Goal: Navigation & Orientation: Understand site structure

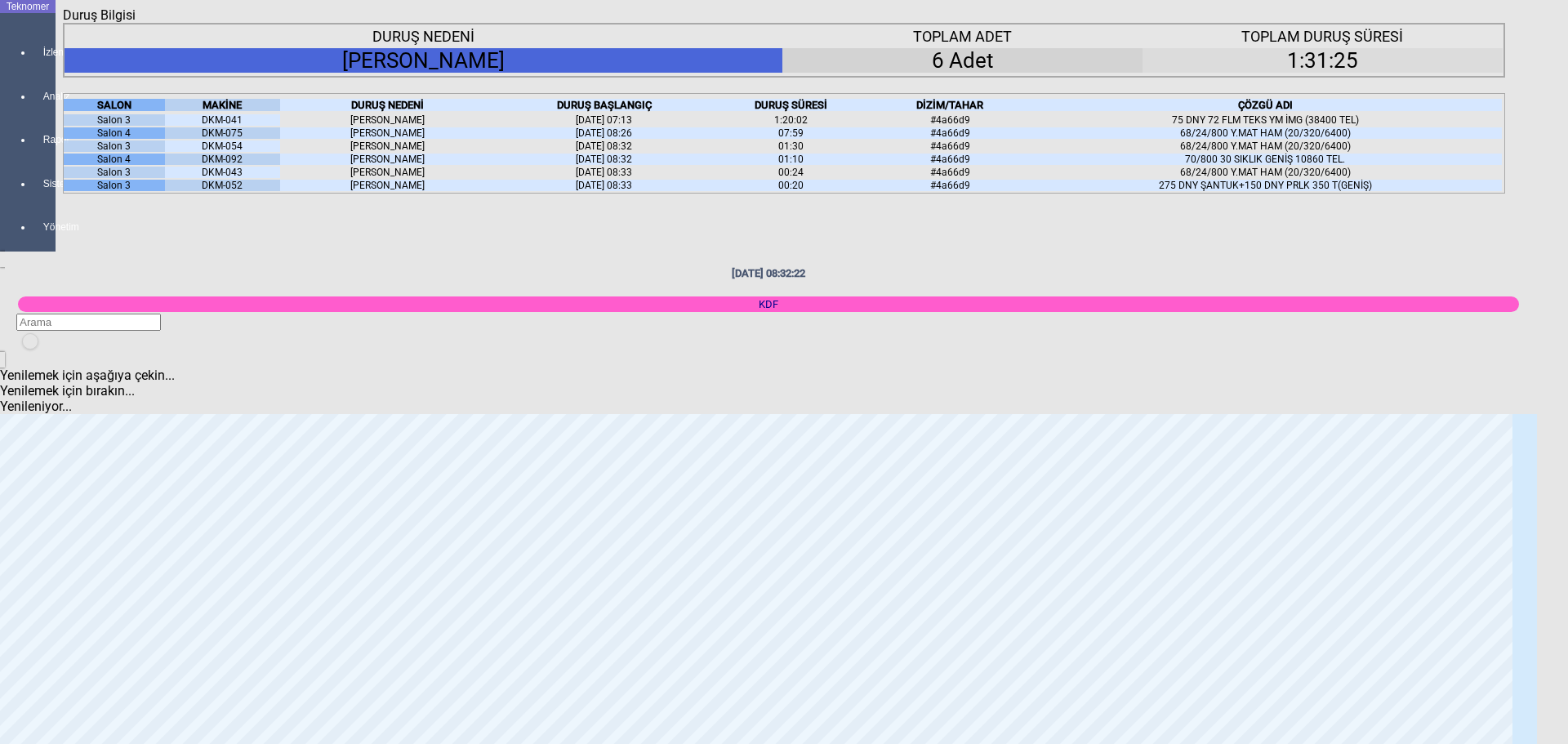
click at [241, 111] on icon at bounding box center [241, 105] width 0 height 13
click at [13, 377] on body "Teknomer İzleme Analiz Rapor Sistem Yönetim [DATE] 08:32:25 KDF Yenilemek için …" at bounding box center [784, 372] width 1568 height 744
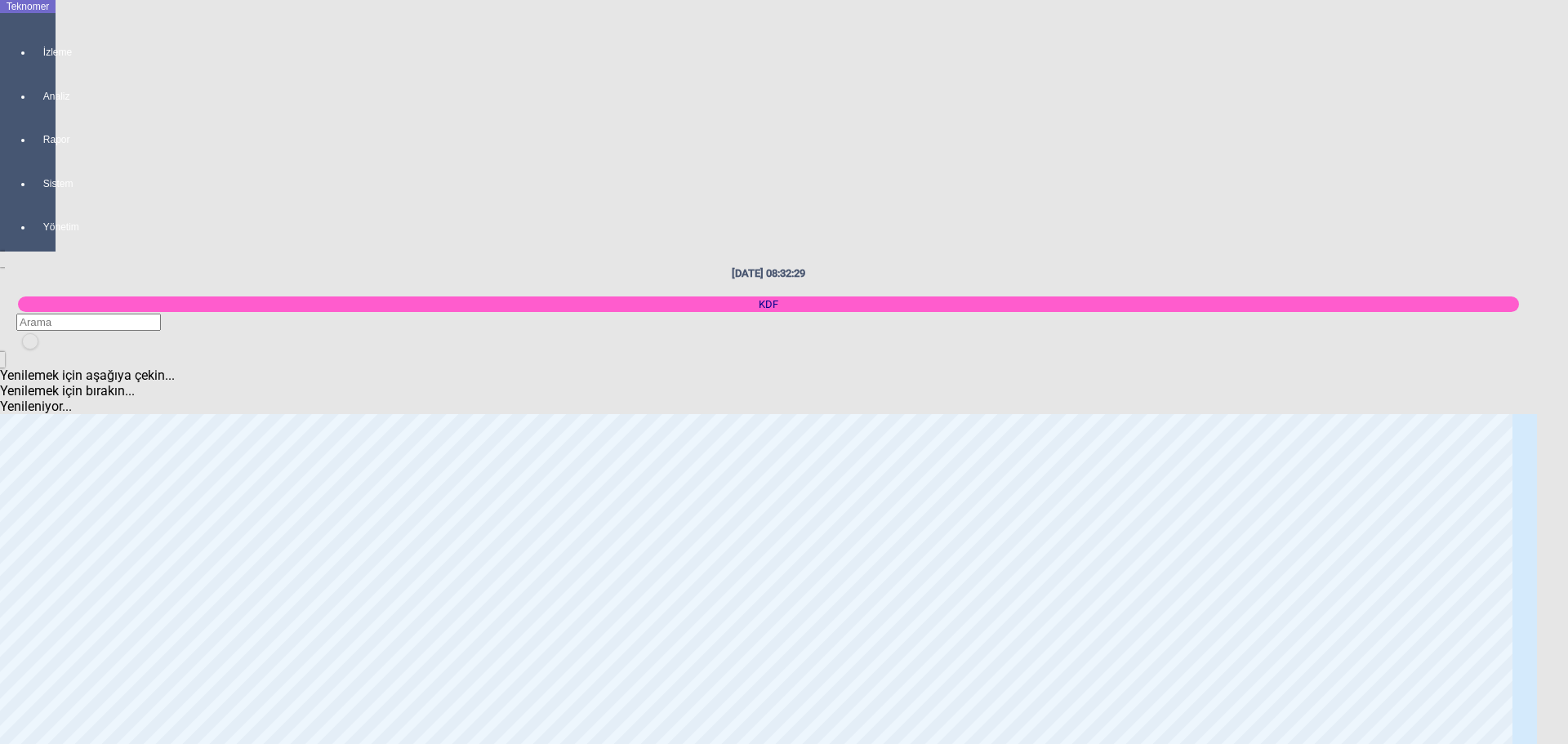
scroll to position [1226, 0]
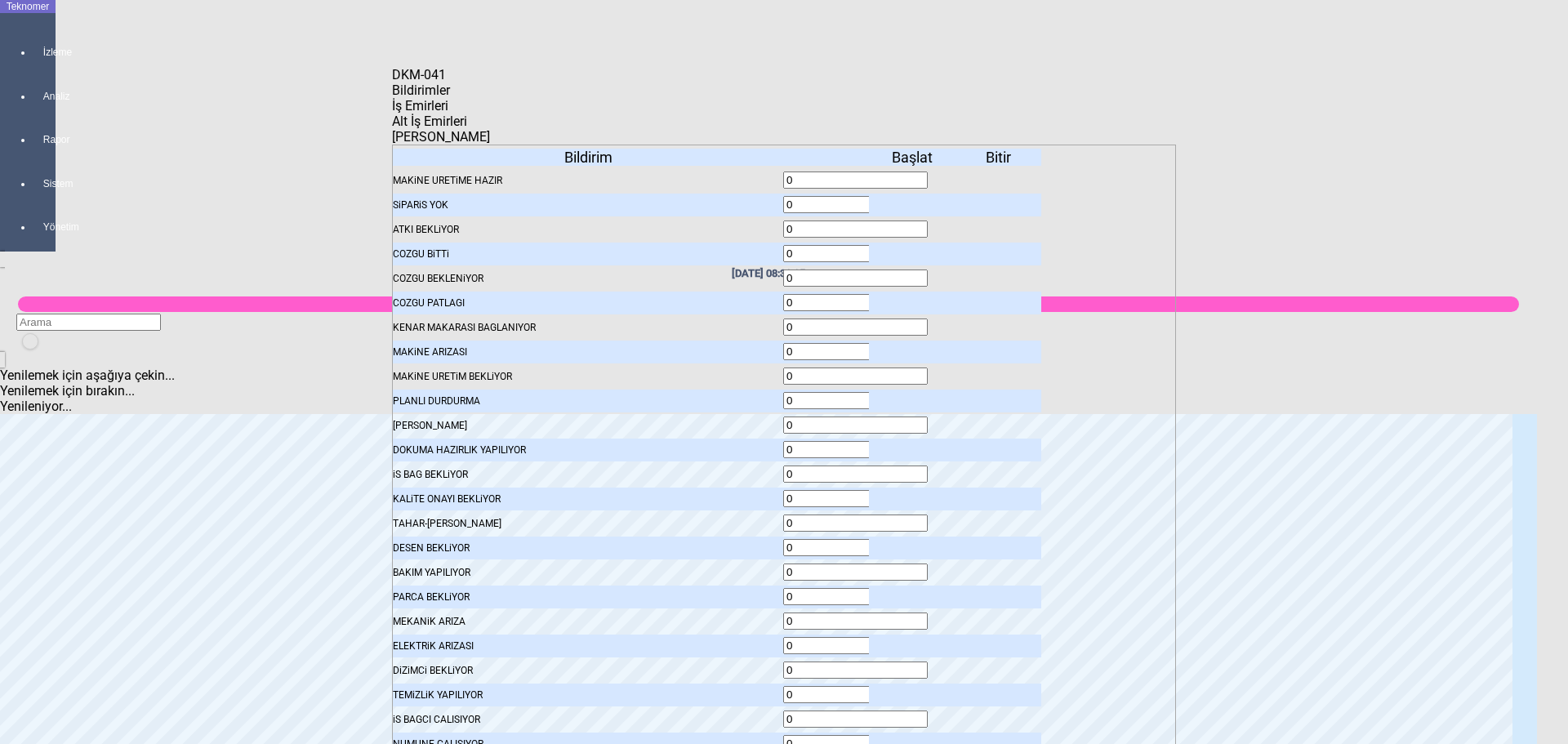
click at [914, 395] on icon at bounding box center [914, 400] width 0 height 12
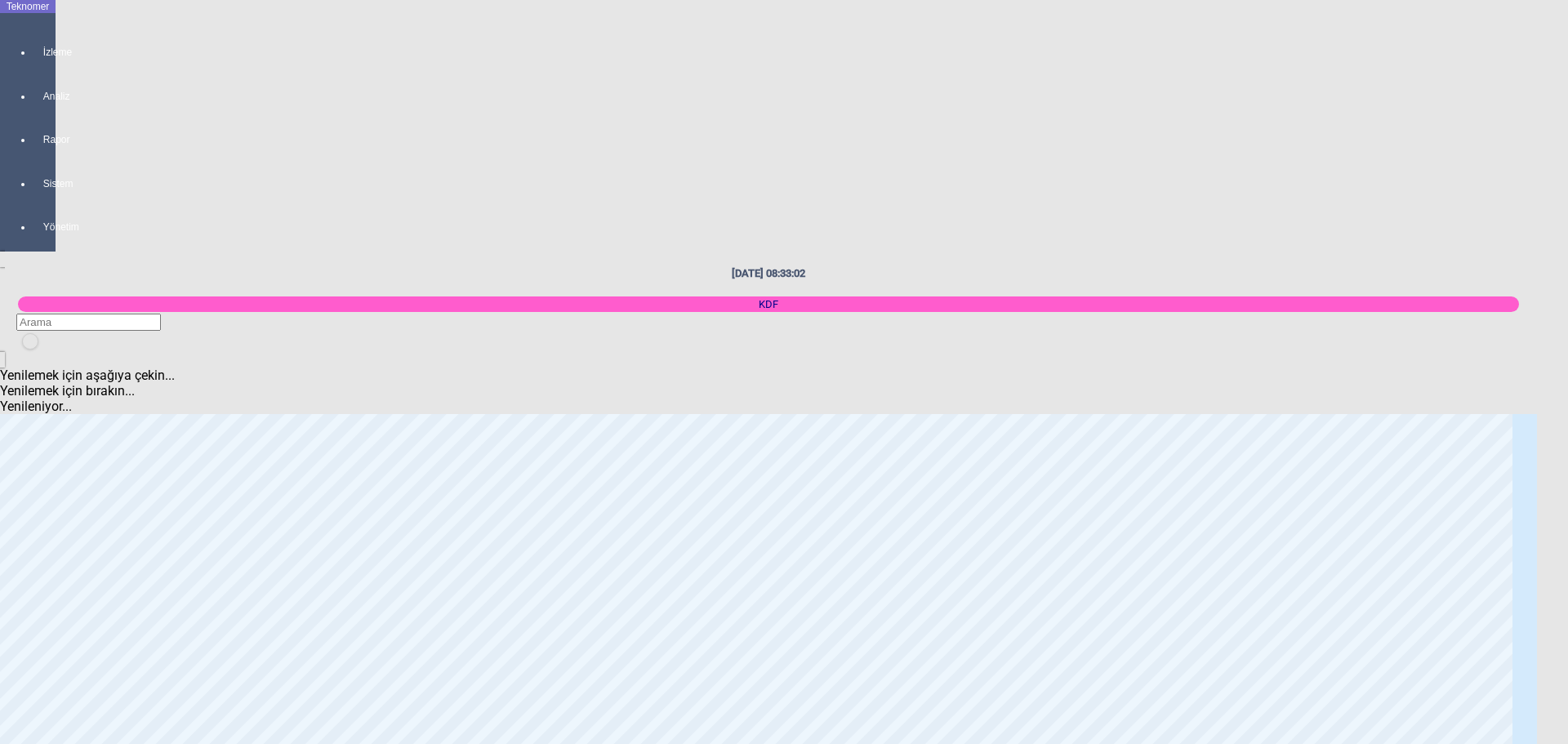
scroll to position [490, 0]
click at [7, 318] on body "Teknomer İzleme Analiz Rapor Sistem Yönetim [DATE] 08:33:06 KDF Yenilemek için …" at bounding box center [784, 372] width 1568 height 744
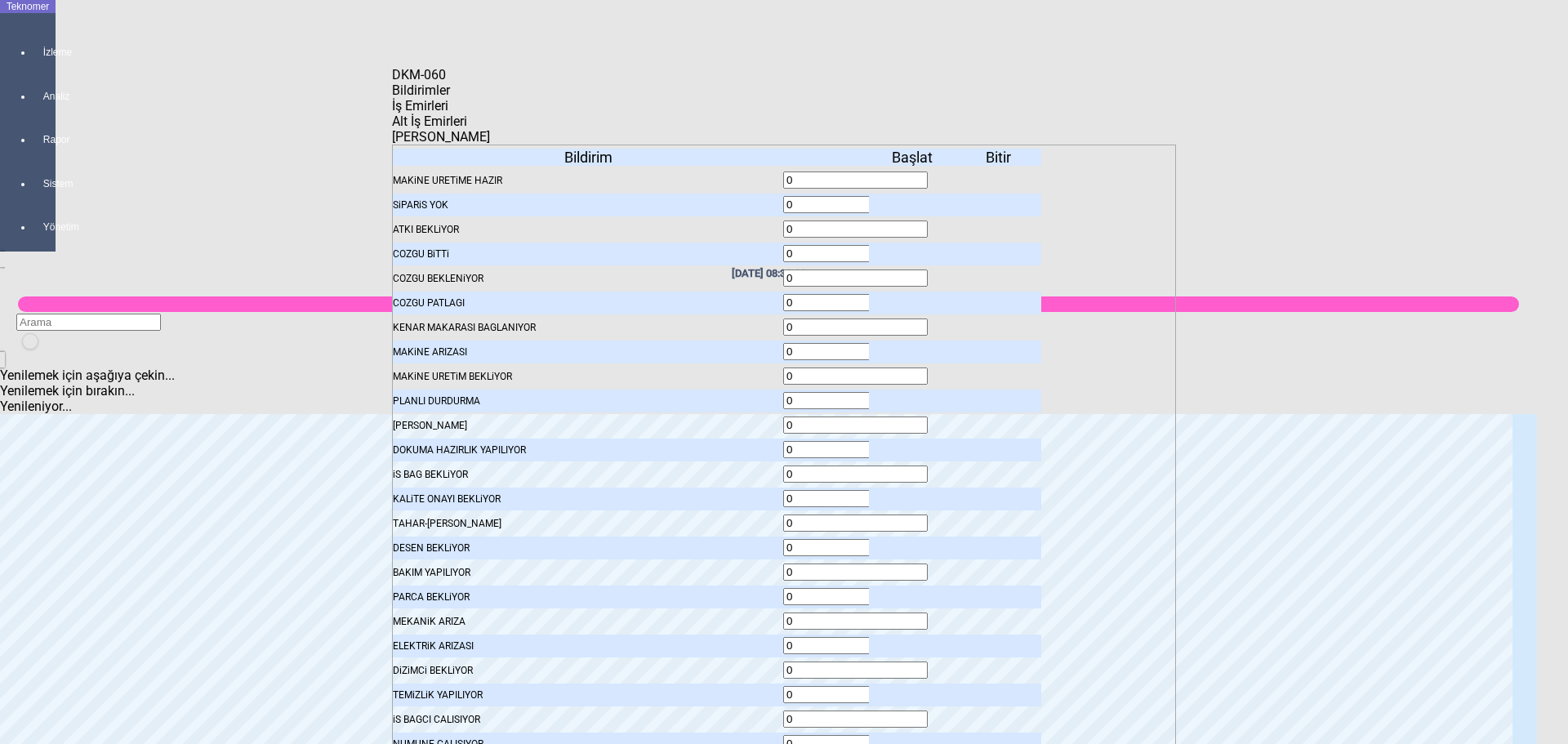
click at [914, 199] on icon at bounding box center [914, 204] width 0 height 12
click at [914, 371] on icon at bounding box center [914, 376] width 0 height 12
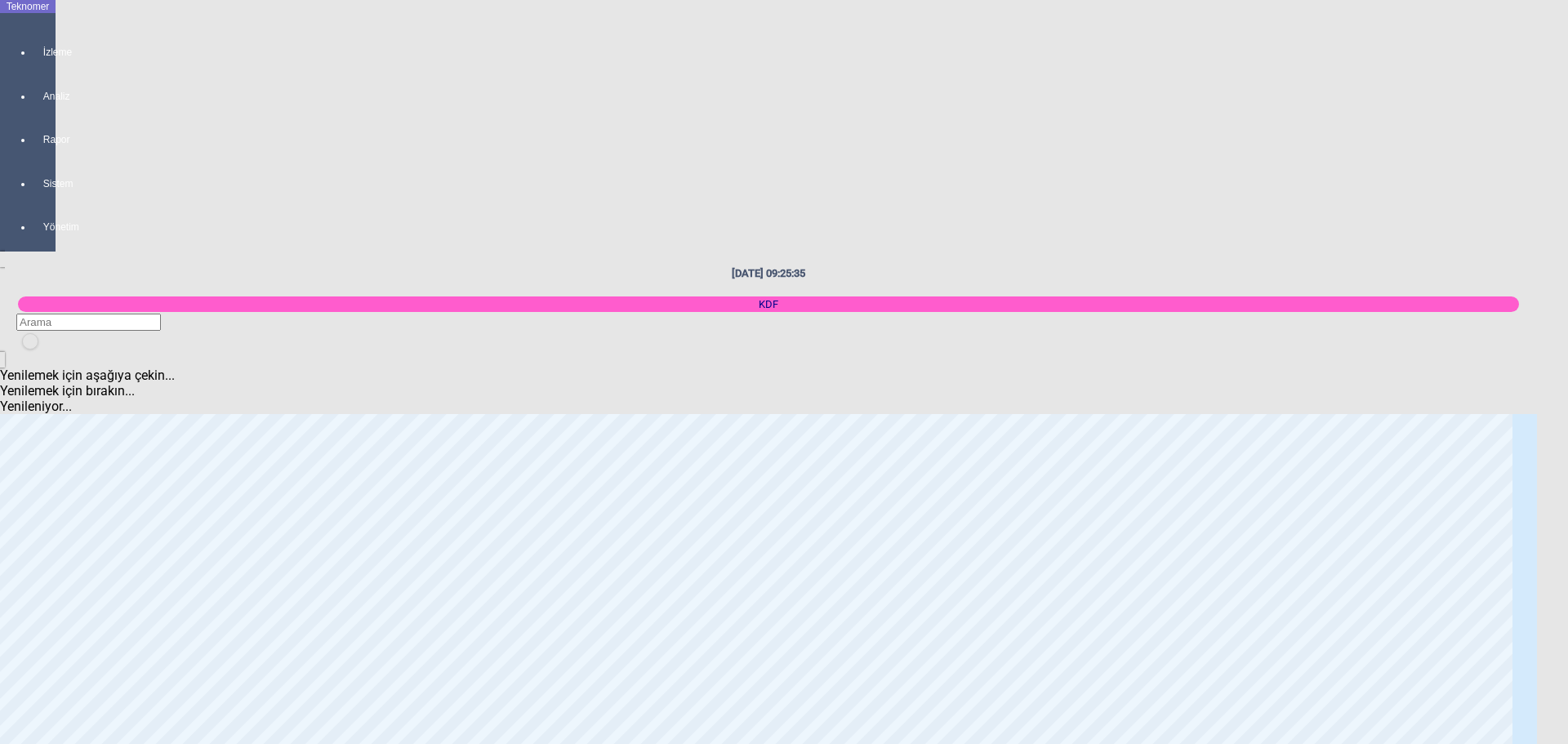
scroll to position [2854, 0]
